Goal: Transaction & Acquisition: Subscribe to service/newsletter

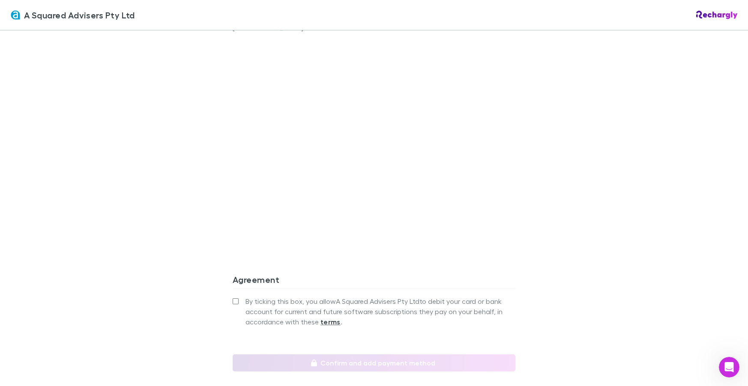
scroll to position [718, 0]
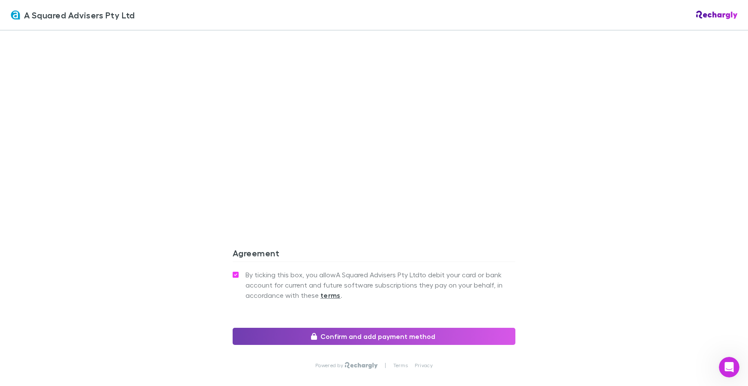
click at [303, 328] on button "Confirm and add payment method" at bounding box center [374, 336] width 283 height 17
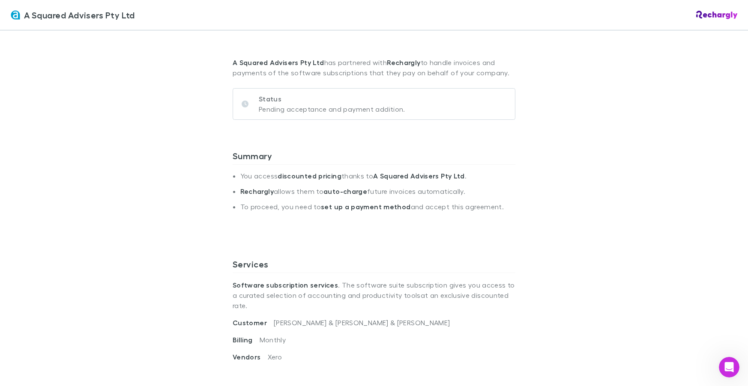
scroll to position [0, 0]
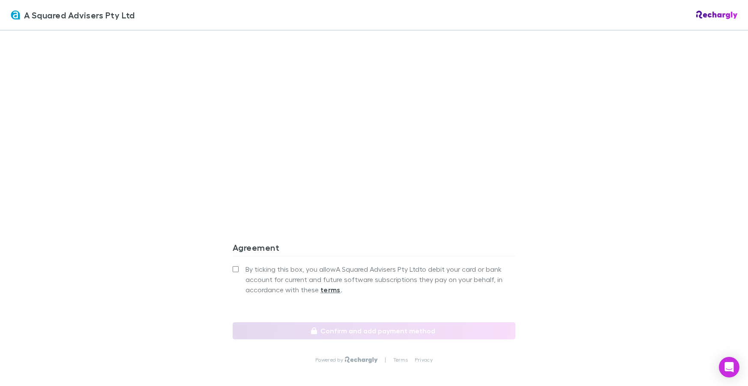
scroll to position [738, 0]
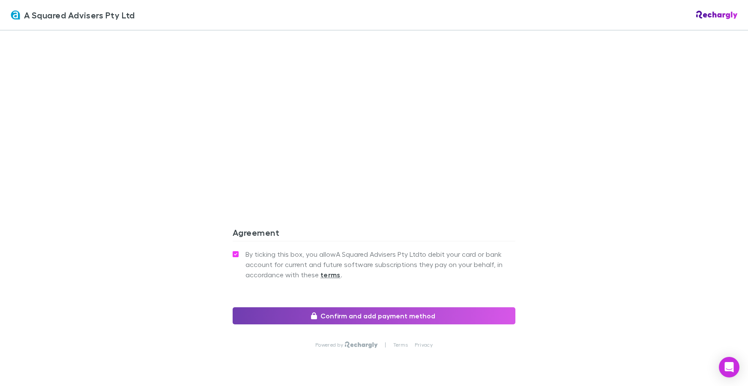
click at [311, 313] on icon "button" at bounding box center [314, 316] width 6 height 7
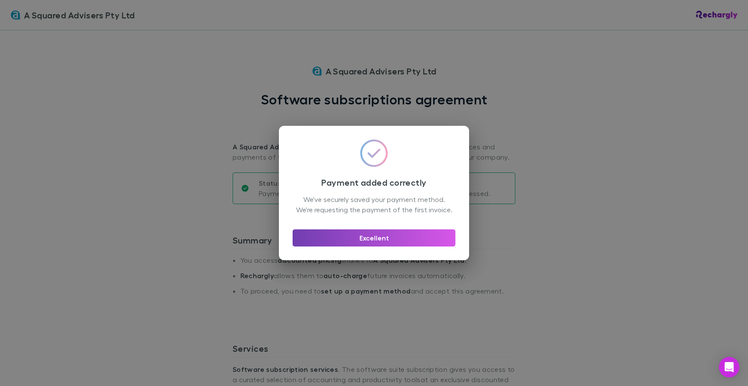
click at [393, 240] on button "Excellent" at bounding box center [374, 238] width 163 height 17
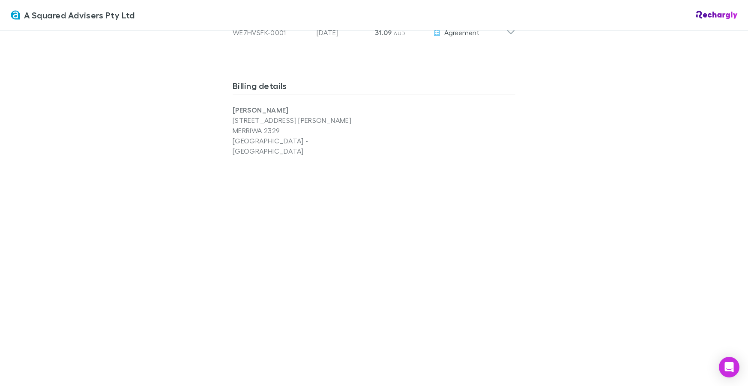
scroll to position [738, 0]
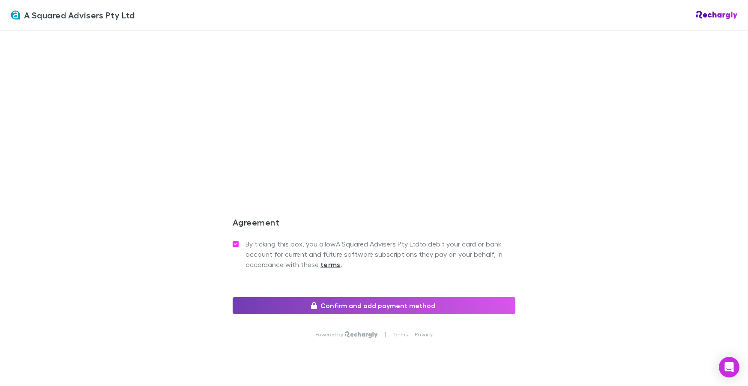
click at [296, 297] on button "Confirm and add payment method" at bounding box center [374, 305] width 283 height 17
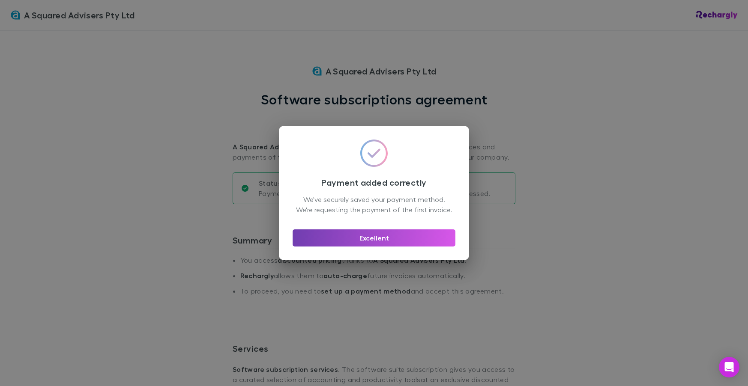
click at [341, 237] on button "Excellent" at bounding box center [374, 238] width 163 height 17
